Goal: Go to known website: Go to known website

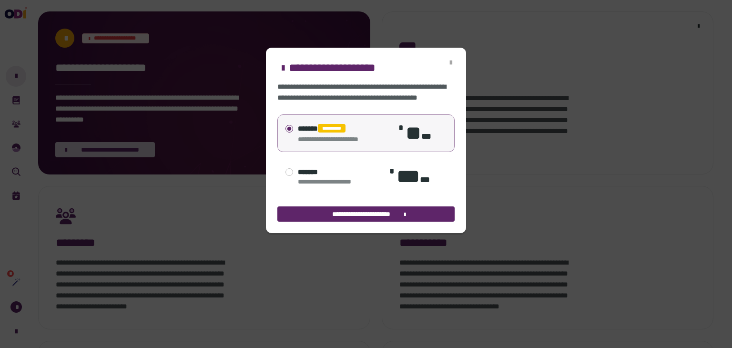
click at [452, 59] on icon "Close" at bounding box center [450, 63] width 9 height 9
